Goal: Task Accomplishment & Management: Manage account settings

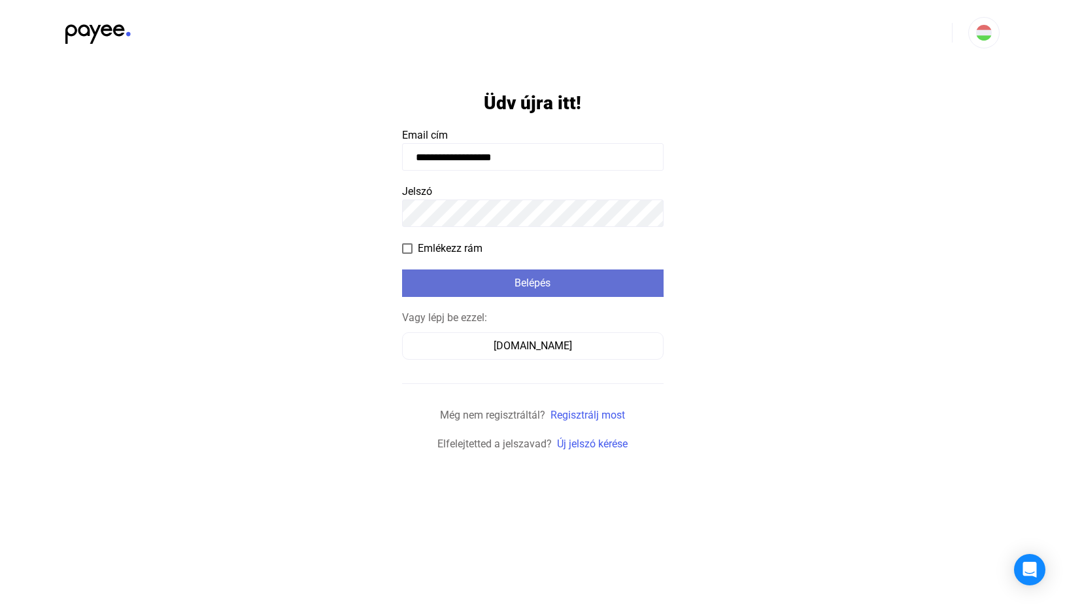
click at [484, 278] on div "Belépés" at bounding box center [533, 283] width 254 height 16
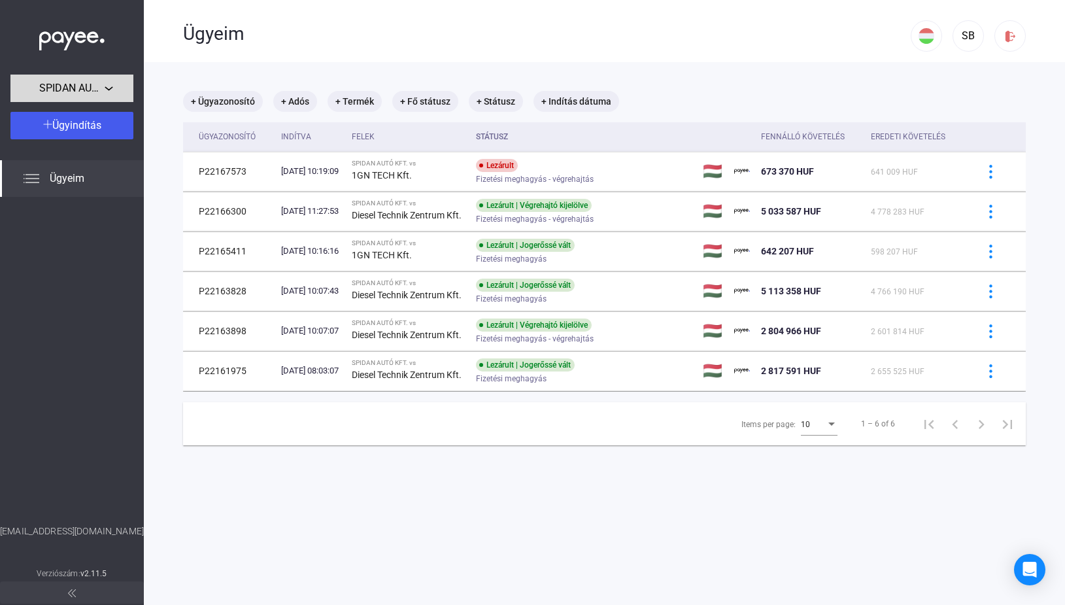
click at [107, 92] on div "SPIDAN AUTÓ KFT." at bounding box center [71, 88] width 115 height 16
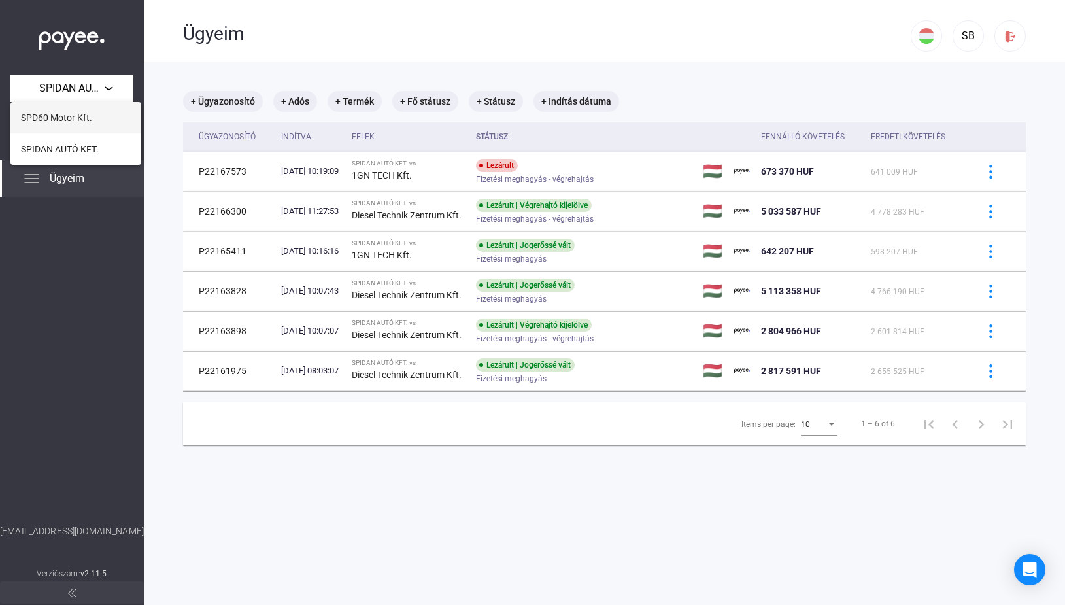
click at [62, 115] on span "SPD60 Motor Kft." at bounding box center [56, 118] width 71 height 16
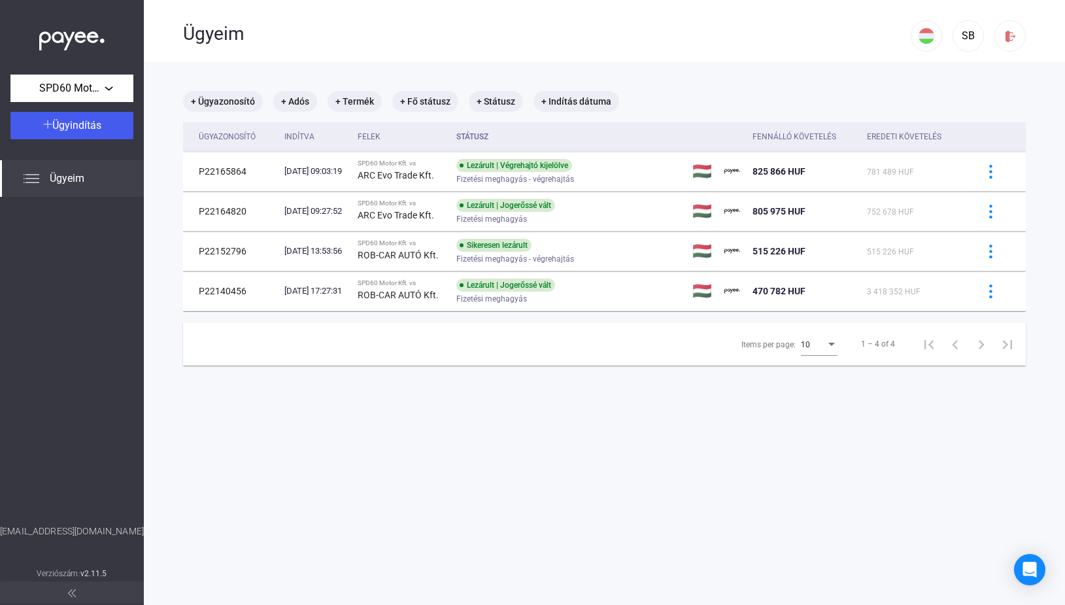
click at [56, 175] on span "Ügyeim" at bounding box center [67, 179] width 35 height 16
click at [25, 178] on img at bounding box center [32, 179] width 16 height 16
